Goal: Information Seeking & Learning: Learn about a topic

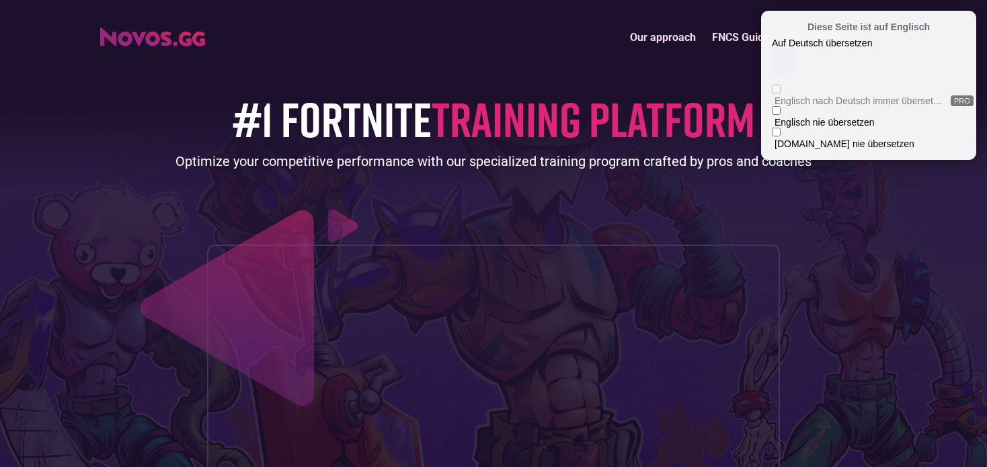
click at [865, 48] on div "Auf Deutsch übersetzen" at bounding box center [844, 43] width 145 height 11
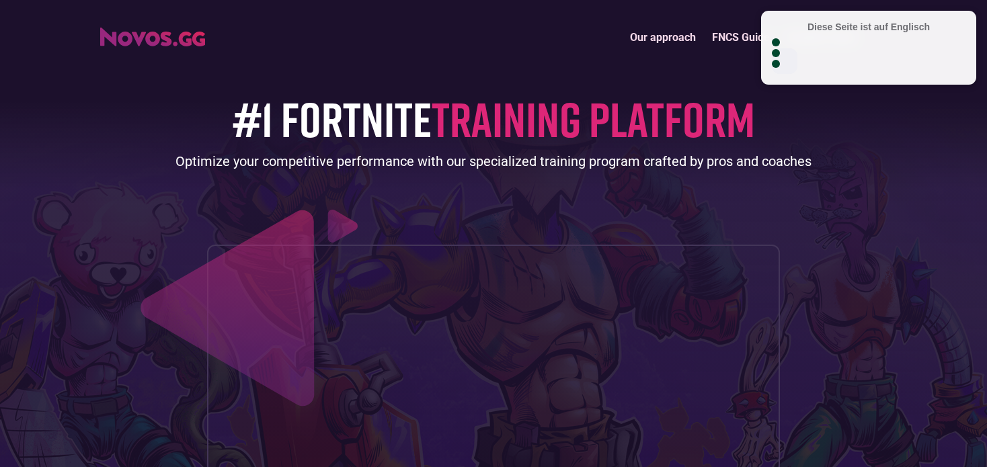
click at [772, 55] on div at bounding box center [772, 54] width 0 height 32
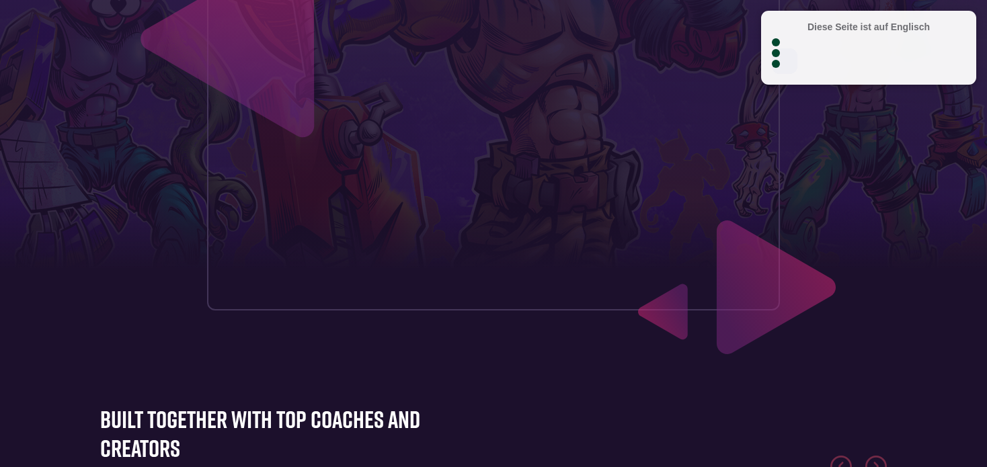
scroll to position [605, 0]
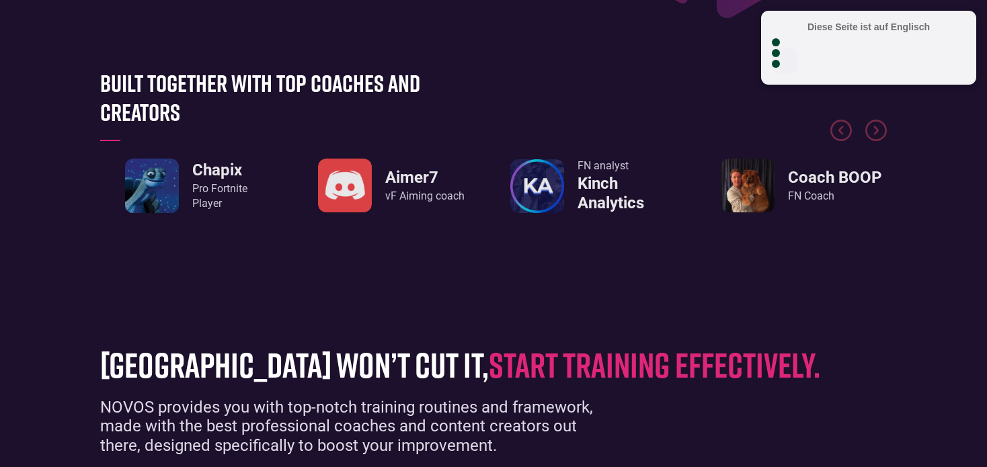
click at [966, 24] on div at bounding box center [967, 20] width 8 height 8
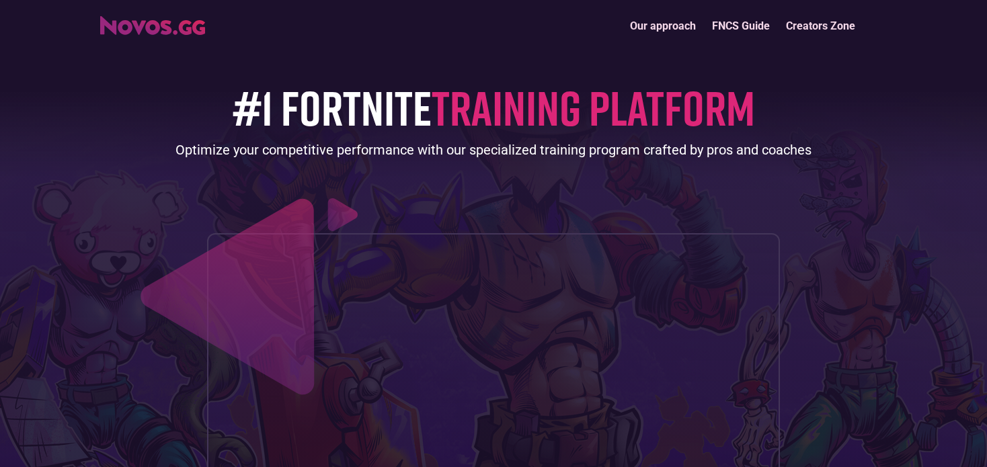
scroll to position [0, 0]
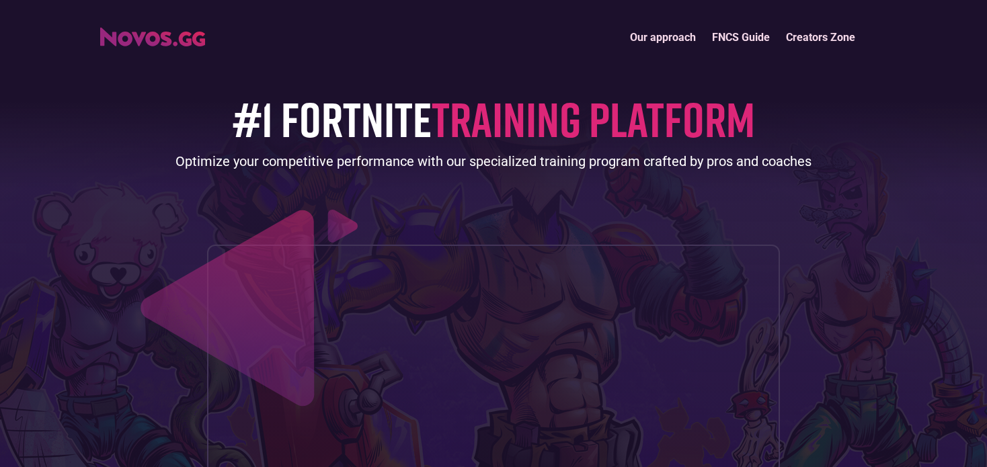
click at [976, 11] on div at bounding box center [976, 11] width 0 height 0
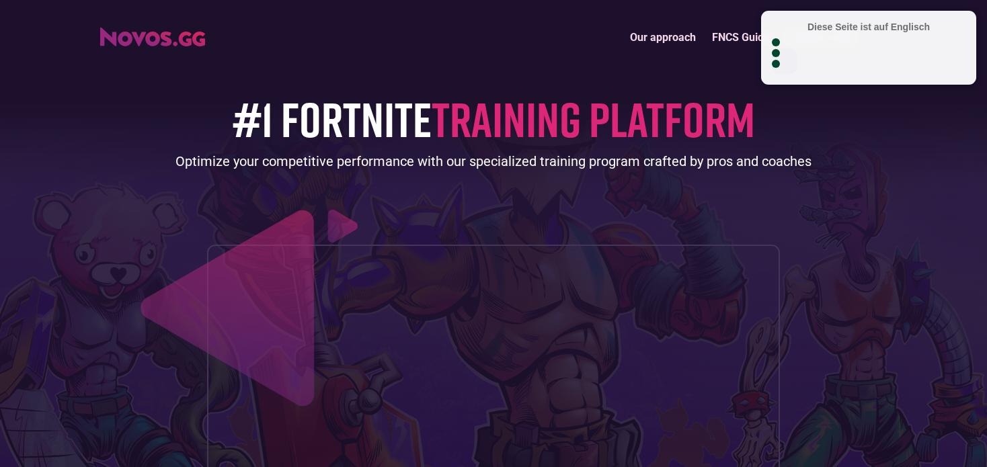
click at [772, 56] on div at bounding box center [772, 54] width 0 height 32
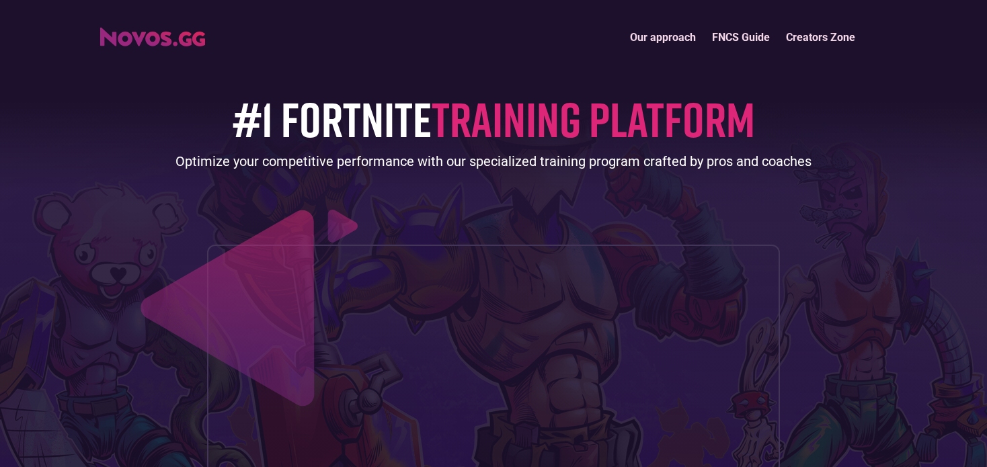
click at [734, 37] on link "FNCS Guide" at bounding box center [741, 37] width 74 height 29
click at [811, 39] on link "Creators Zone" at bounding box center [820, 37] width 85 height 29
click at [171, 38] on img "home" at bounding box center [152, 37] width 105 height 19
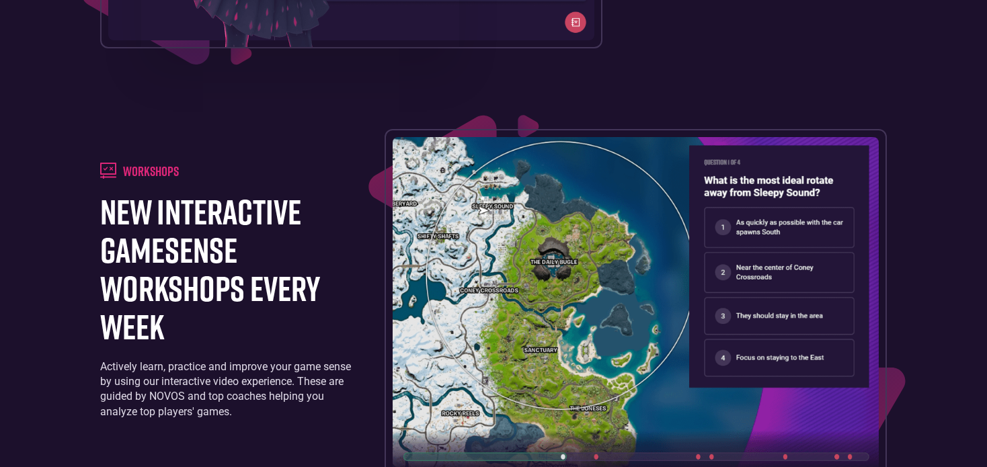
scroll to position [2219, 0]
